Goal: Transaction & Acquisition: Obtain resource

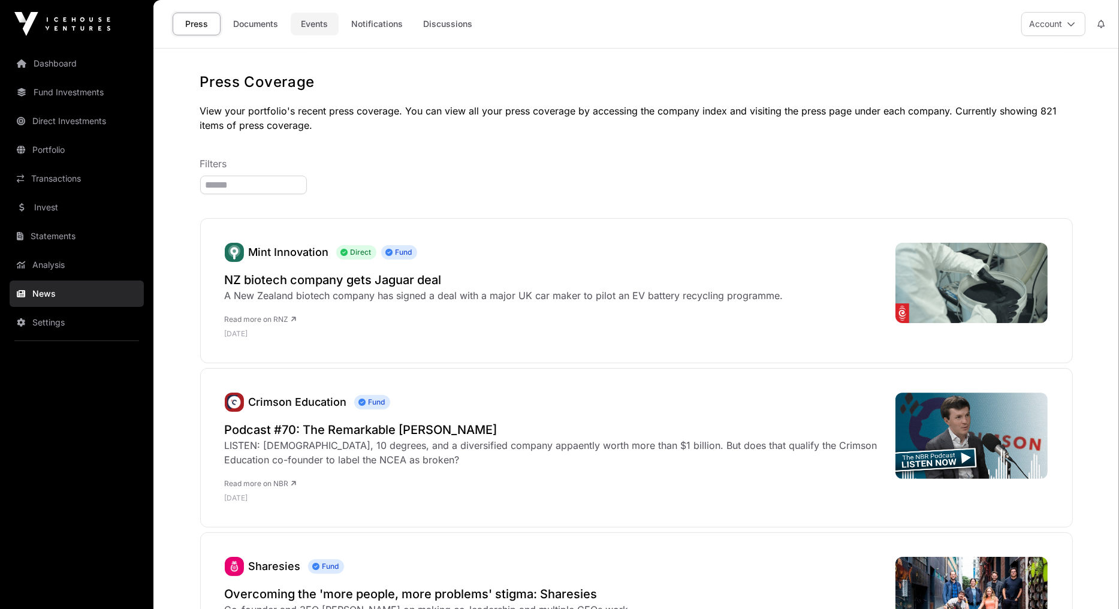
click at [314, 17] on link "Events" at bounding box center [315, 24] width 48 height 23
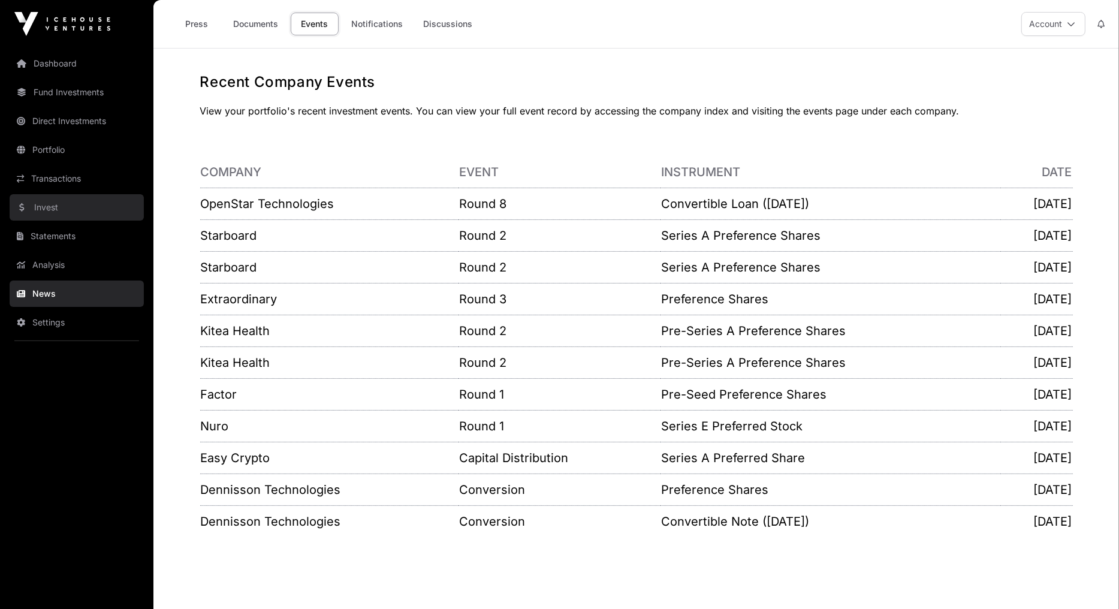
click at [62, 207] on link "Invest" at bounding box center [77, 207] width 134 height 26
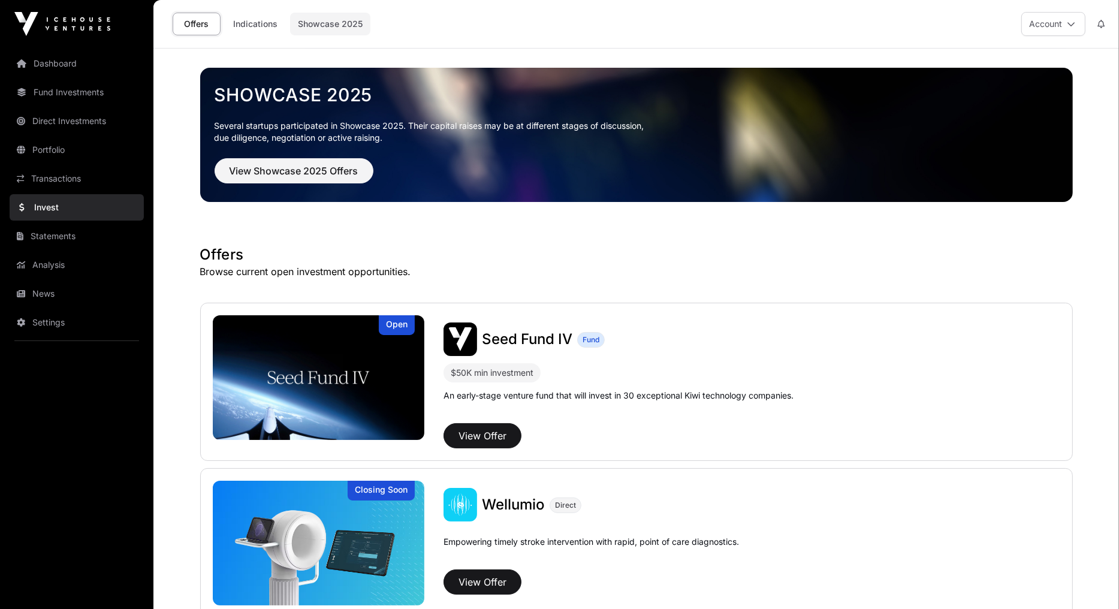
click at [352, 18] on link "Showcase 2025" at bounding box center [330, 24] width 80 height 23
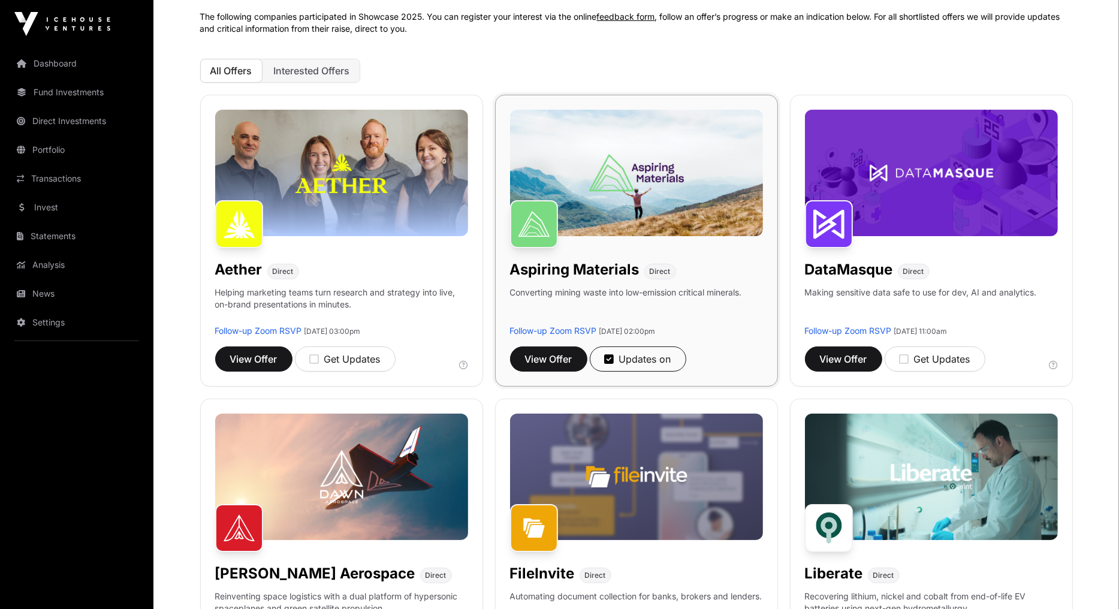
scroll to position [96, 0]
click at [557, 362] on span "View Offer" at bounding box center [548, 358] width 47 height 14
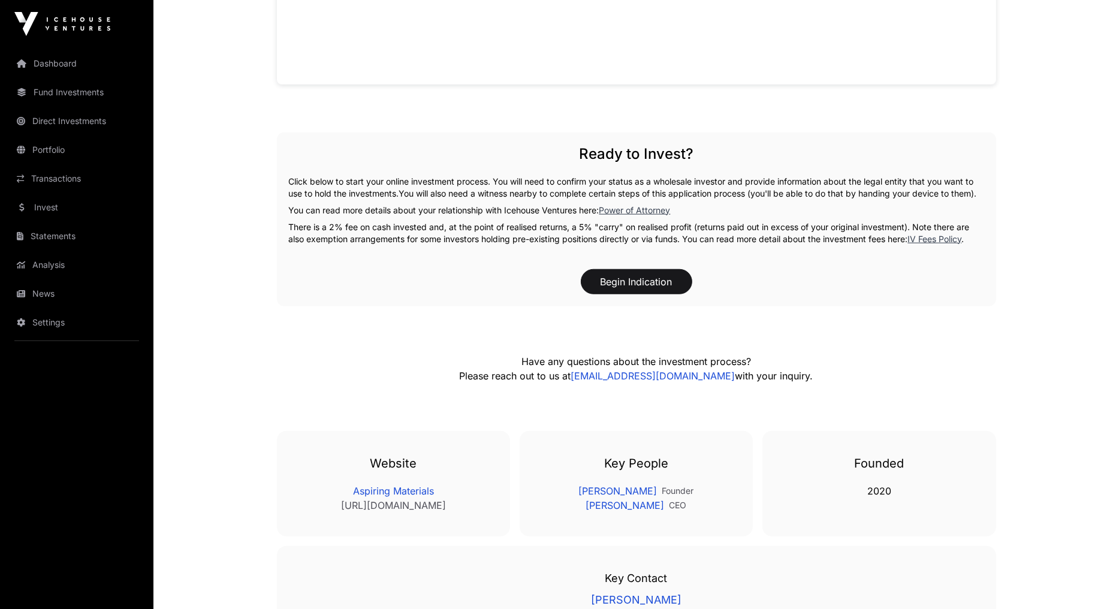
scroll to position [1198, 0]
